Goal: Entertainment & Leisure: Consume media (video, audio)

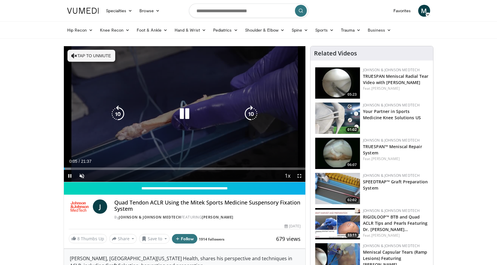
click at [141, 155] on div "10 seconds Tap to unmute" at bounding box center [185, 114] width 242 height 136
click at [175, 116] on div "Video Player" at bounding box center [184, 114] width 145 height 12
click at [178, 116] on icon "Video Player" at bounding box center [184, 114] width 17 height 17
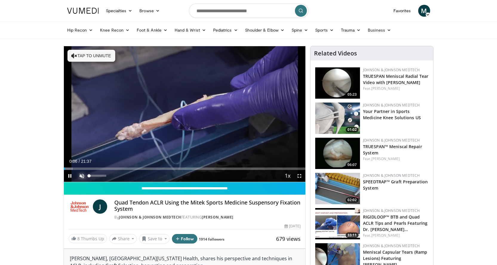
click at [80, 173] on span "Video Player" at bounding box center [82, 176] width 12 height 12
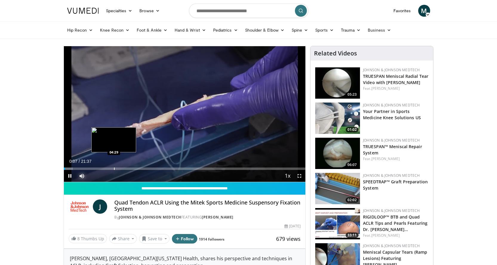
click at [114, 167] on div "Loaded : 3.82% 00:07 04:29" at bounding box center [185, 167] width 242 height 6
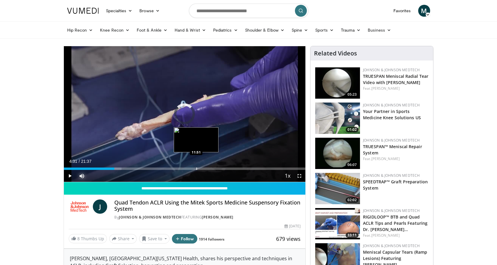
click at [196, 167] on div "Loaded : 23.89% 04:31 11:51" at bounding box center [185, 167] width 242 height 6
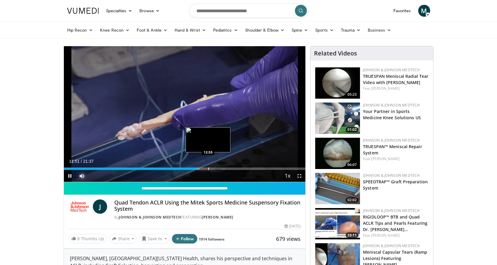
click at [208, 166] on div "Loaded : 56.25% 11:51 12:55" at bounding box center [185, 167] width 242 height 6
click at [228, 165] on div "Loaded : 60.87% 12:56 14:44" at bounding box center [185, 167] width 242 height 6
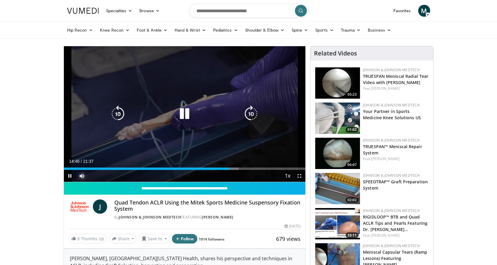
click at [248, 167] on div "Loaded : 72.43% 14:46 16:31" at bounding box center [185, 167] width 242 height 6
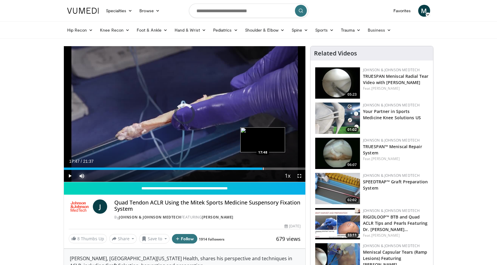
click at [263, 170] on div "Progress Bar" at bounding box center [263, 169] width 1 height 2
click at [272, 168] on div "Progress Bar" at bounding box center [272, 169] width 1 height 2
click at [281, 168] on div "Progress Bar" at bounding box center [281, 169] width 1 height 2
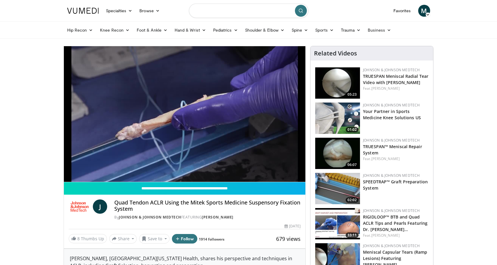
click at [202, 10] on input "Search topics, interventions" at bounding box center [248, 11] width 119 height 14
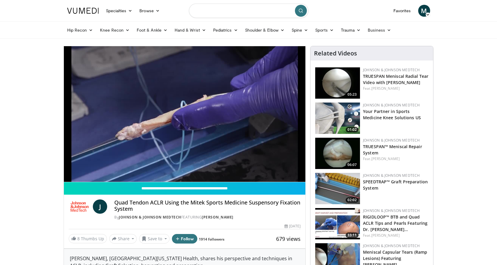
click at [201, 11] on input "Search topics, interventions" at bounding box center [248, 11] width 119 height 14
type input "**********"
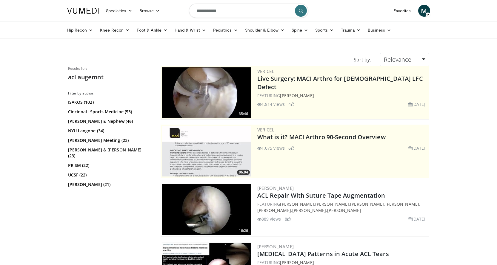
click at [214, 11] on input "**********" at bounding box center [248, 11] width 119 height 14
type input "**********"
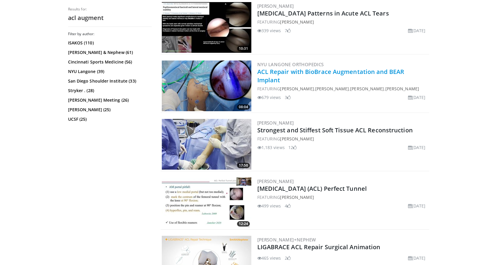
scroll to position [358, 0]
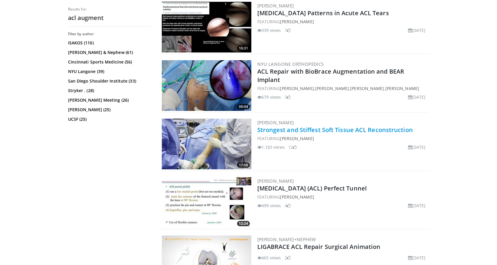
click at [318, 130] on link "Strongest and Stiffest Soft Tissue ACL Reconstruction" at bounding box center [334, 130] width 155 height 8
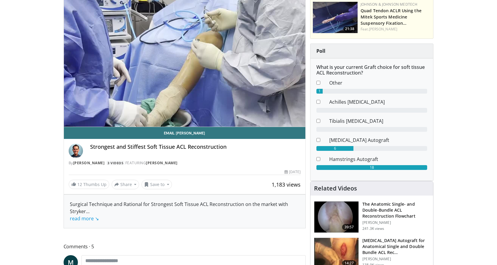
scroll to position [30, 0]
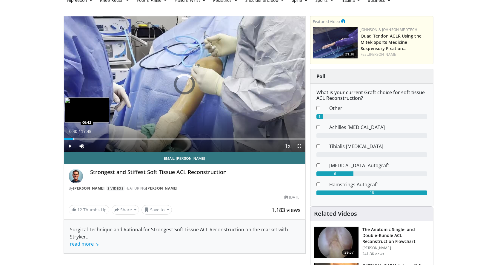
click at [73, 138] on div "Progress Bar" at bounding box center [73, 139] width 1 height 2
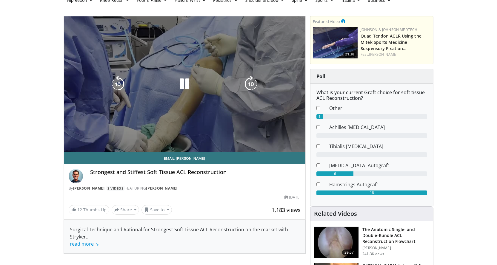
click at [82, 139] on div "10 seconds Tap to unmute" at bounding box center [185, 84] width 242 height 136
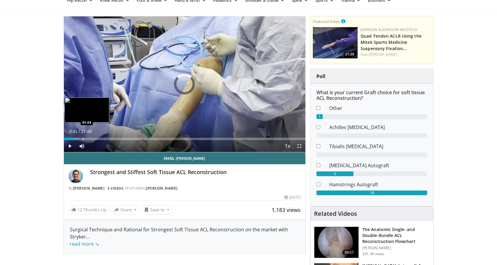
click at [83, 140] on div "Progress Bar" at bounding box center [83, 139] width 1 height 2
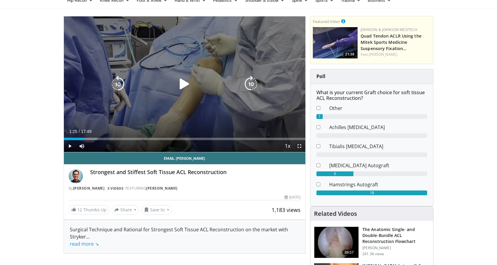
click at [183, 82] on icon "Video Player" at bounding box center [184, 84] width 17 height 17
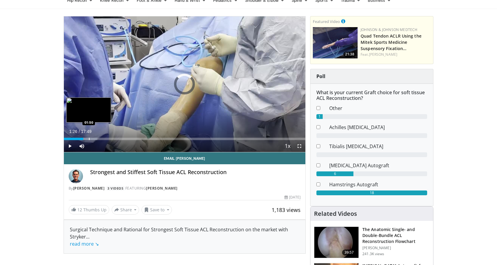
click at [89, 138] on div "Progress Bar" at bounding box center [89, 139] width 1 height 2
click at [95, 137] on div "Loaded : 16.70% 01:57 02:14" at bounding box center [185, 138] width 242 height 6
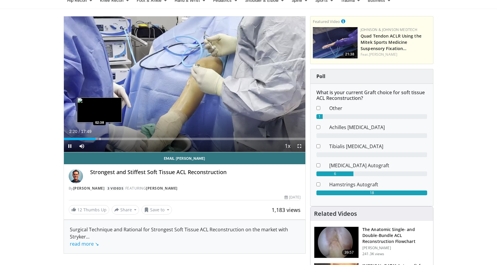
click at [100, 138] on div "Progress Bar" at bounding box center [100, 139] width 1 height 2
click at [104, 138] on div "Progress Bar" at bounding box center [104, 139] width 1 height 2
click at [112, 138] on div "Progress Bar" at bounding box center [112, 139] width 1 height 2
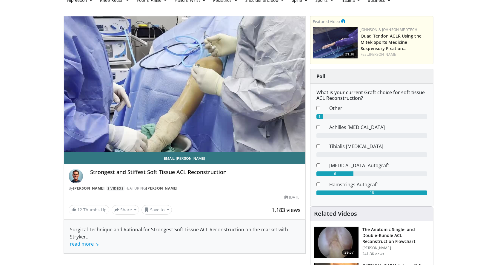
click at [301, 144] on div "10 seconds Tap to unmute" at bounding box center [185, 84] width 242 height 136
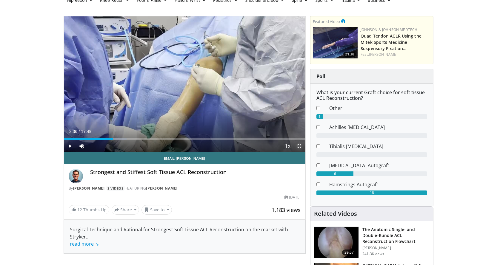
drag, startPoint x: 298, startPoint y: 145, endPoint x: 298, endPoint y: 181, distance: 36.1
click at [298, 145] on span "Video Player" at bounding box center [299, 146] width 12 height 12
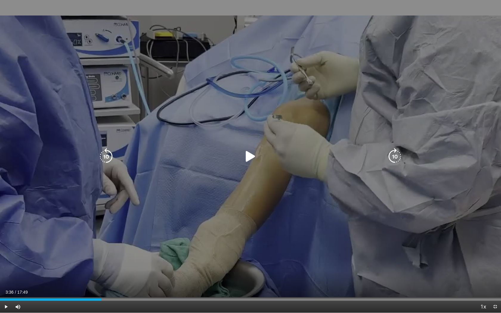
click at [249, 160] on icon "Video Player" at bounding box center [250, 156] width 17 height 17
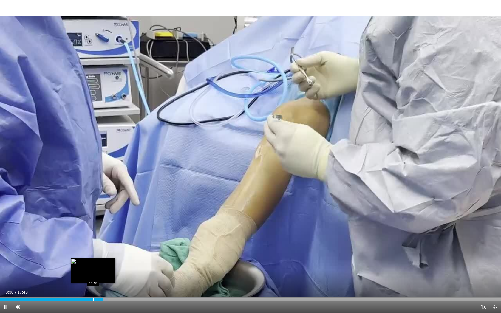
click at [93, 265] on div "Progress Bar" at bounding box center [93, 300] width 1 height 2
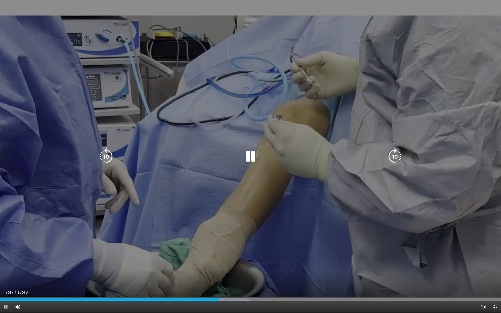
click at [251, 158] on icon "Video Player" at bounding box center [250, 156] width 17 height 17
